Goal: Task Accomplishment & Management: Use online tool/utility

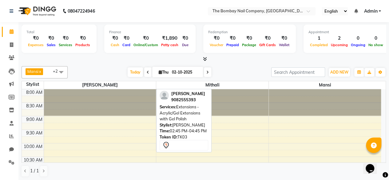
scroll to position [163, 0]
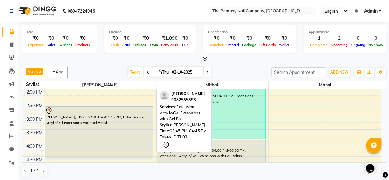
click at [102, 116] on div "Sonali, TK03, 02:45 PM-04:45 PM, Extensions - Acrylic/Gel Extensions with Gel P…" at bounding box center [99, 133] width 108 height 52
select select "7"
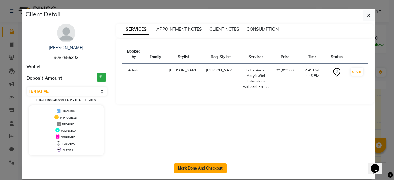
click at [186, 164] on button "Mark Done And Checkout" at bounding box center [200, 168] width 53 height 10
select select "service"
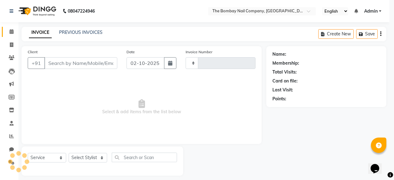
type input "0022"
select select "3"
select select "9028"
type input "9082555393"
select select "91979"
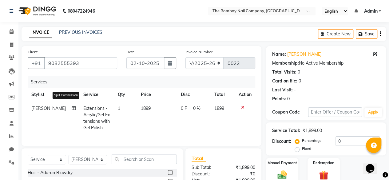
click at [72, 106] on icon at bounding box center [74, 108] width 4 height 4
select select "91979"
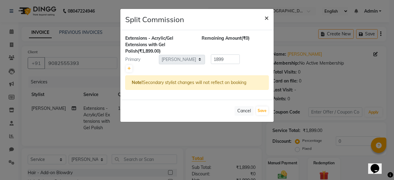
click at [267, 19] on span "×" at bounding box center [266, 17] width 4 height 9
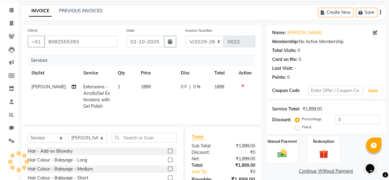
scroll to position [28, 0]
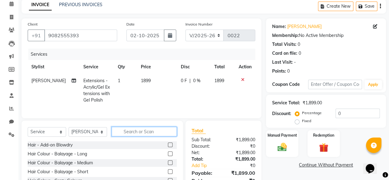
click at [154, 134] on input "text" at bounding box center [144, 132] width 65 height 10
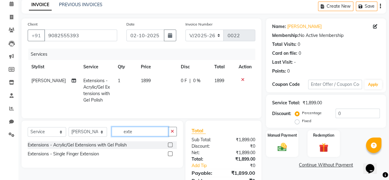
type input "exte"
click at [169, 156] on label at bounding box center [170, 153] width 5 height 5
click at [169, 156] on input "checkbox" at bounding box center [170, 154] width 4 height 4
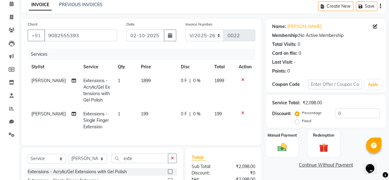
checkbox input "false"
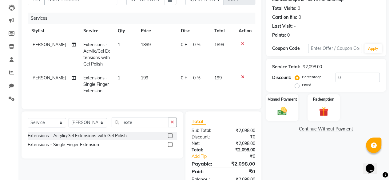
click at [171, 138] on label at bounding box center [170, 135] width 5 height 5
click at [171, 138] on input "checkbox" at bounding box center [170, 136] width 4 height 4
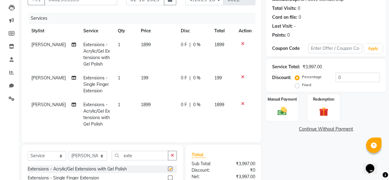
checkbox input "false"
click at [243, 77] on icon at bounding box center [242, 77] width 3 height 4
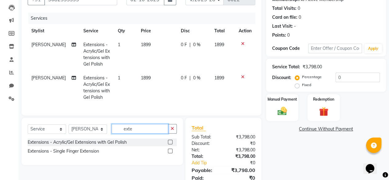
click at [144, 134] on input "exte" at bounding box center [140, 129] width 57 height 10
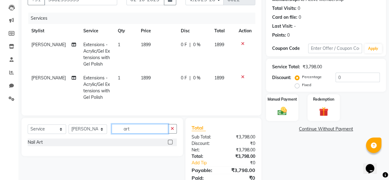
type input "art"
click at [170, 144] on label at bounding box center [170, 142] width 5 height 5
click at [170, 144] on input "checkbox" at bounding box center [170, 142] width 4 height 4
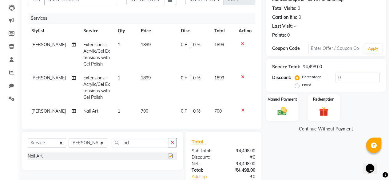
checkbox input "false"
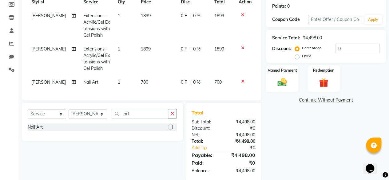
scroll to position [93, 0]
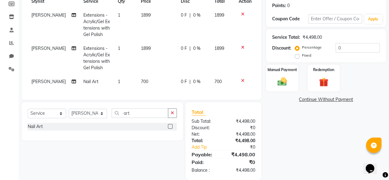
click at [242, 80] on icon at bounding box center [242, 80] width 3 height 4
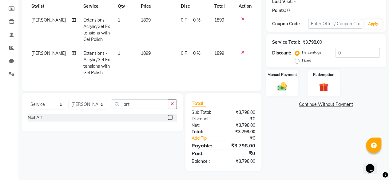
scroll to position [92, 0]
click at [282, 88] on div "Manual Payment" at bounding box center [282, 83] width 34 height 28
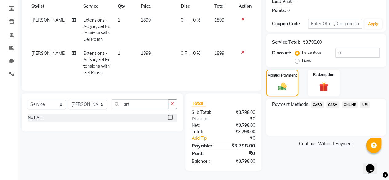
click at [366, 101] on span "UPI" at bounding box center [365, 104] width 10 height 7
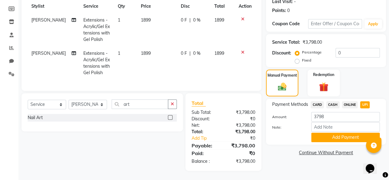
click at [303, 58] on label "Fixed" at bounding box center [306, 61] width 9 height 6
click at [301, 58] on input "Fixed" at bounding box center [298, 60] width 4 height 4
radio input "true"
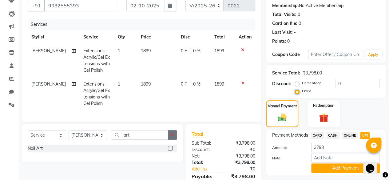
scroll to position [57, 0]
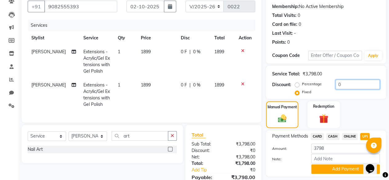
click at [342, 81] on input "0" at bounding box center [358, 85] width 44 height 10
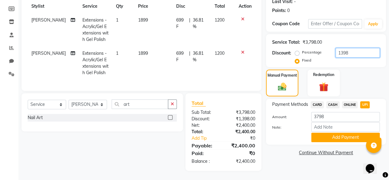
scroll to position [55, 0]
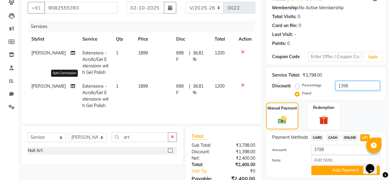
type input "1398"
click at [71, 85] on icon at bounding box center [73, 86] width 4 height 4
select select "91979"
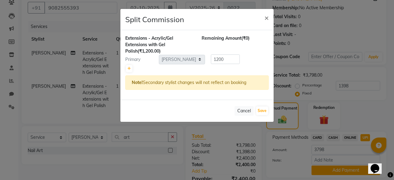
click at [66, 51] on ngb-modal-window "Split Commission × Extensions - Acrylic/Gel Extensions with Gel Polish (₹1,200.…" at bounding box center [197, 90] width 394 height 180
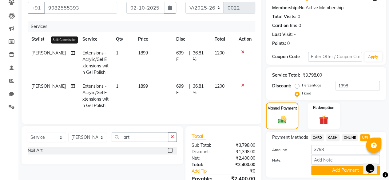
click at [71, 51] on icon at bounding box center [73, 53] width 4 height 4
select select "91979"
click at [93, 141] on select "Select Stylist Janvi Mansi Mithali Robin" at bounding box center [88, 138] width 38 height 10
click at [174, 142] on button "button" at bounding box center [172, 137] width 9 height 10
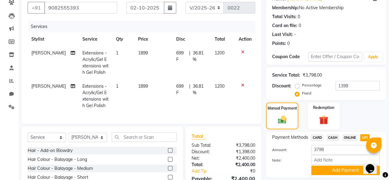
click at [242, 85] on icon at bounding box center [242, 85] width 3 height 4
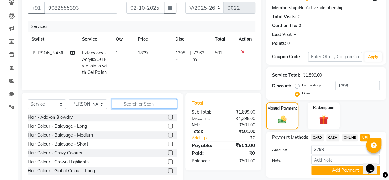
click at [130, 105] on input "text" at bounding box center [144, 104] width 65 height 10
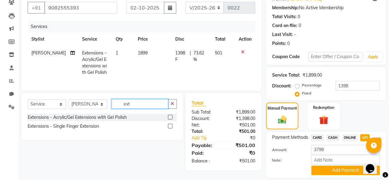
type input "ext"
click at [171, 119] on label at bounding box center [170, 117] width 5 height 5
click at [171, 119] on input "checkbox" at bounding box center [170, 117] width 4 height 4
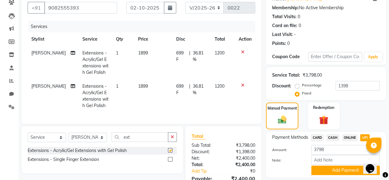
checkbox input "false"
click at [98, 139] on select "Select Stylist Janvi Mansi Mithali Robin" at bounding box center [88, 138] width 38 height 10
select select "92473"
click at [69, 137] on select "Select Stylist Janvi Mansi Mithali Robin" at bounding box center [88, 138] width 38 height 10
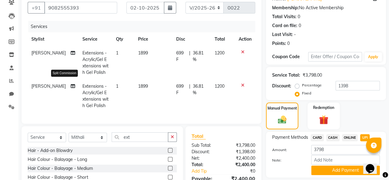
click at [71, 85] on icon at bounding box center [73, 86] width 4 height 4
select select "91979"
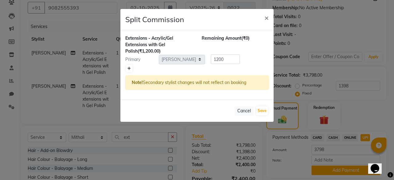
click at [129, 67] on icon at bounding box center [128, 69] width 3 height 4
type input "600"
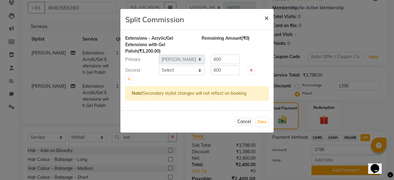
click at [268, 21] on span "×" at bounding box center [266, 17] width 4 height 9
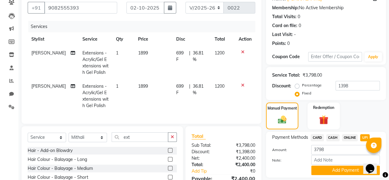
click at [244, 85] on icon at bounding box center [242, 85] width 3 height 4
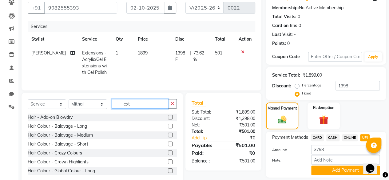
click at [160, 106] on input "ext" at bounding box center [140, 104] width 57 height 10
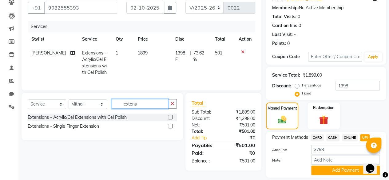
type input "extens"
click at [172, 119] on label at bounding box center [170, 117] width 5 height 5
click at [172, 119] on input "checkbox" at bounding box center [170, 117] width 4 height 4
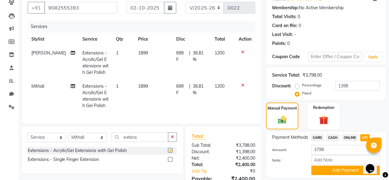
checkbox input "false"
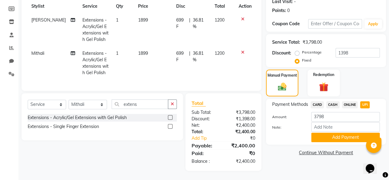
scroll to position [92, 0]
click at [354, 80] on div "Manual Payment Redemption" at bounding box center [325, 83] width 129 height 27
click at [327, 113] on input "3798" at bounding box center [345, 117] width 69 height 10
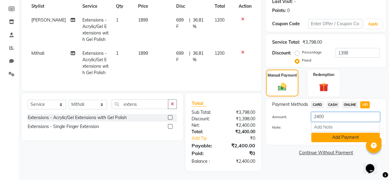
type input "2400"
click at [339, 136] on button "Add Payment" at bounding box center [345, 138] width 69 height 10
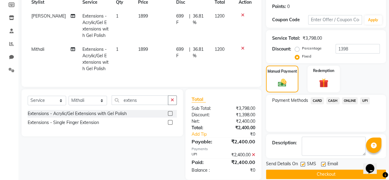
scroll to position [105, 0]
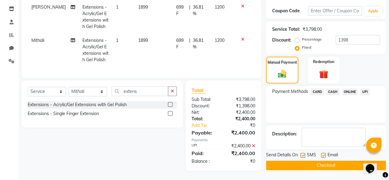
click at [328, 162] on button "Checkout" at bounding box center [326, 166] width 120 height 10
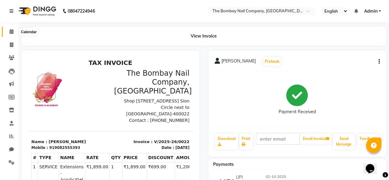
click at [13, 32] on icon at bounding box center [12, 31] width 4 height 5
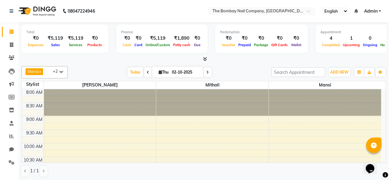
click at [204, 58] on icon at bounding box center [205, 59] width 4 height 5
